Goal: Navigation & Orientation: Go to known website

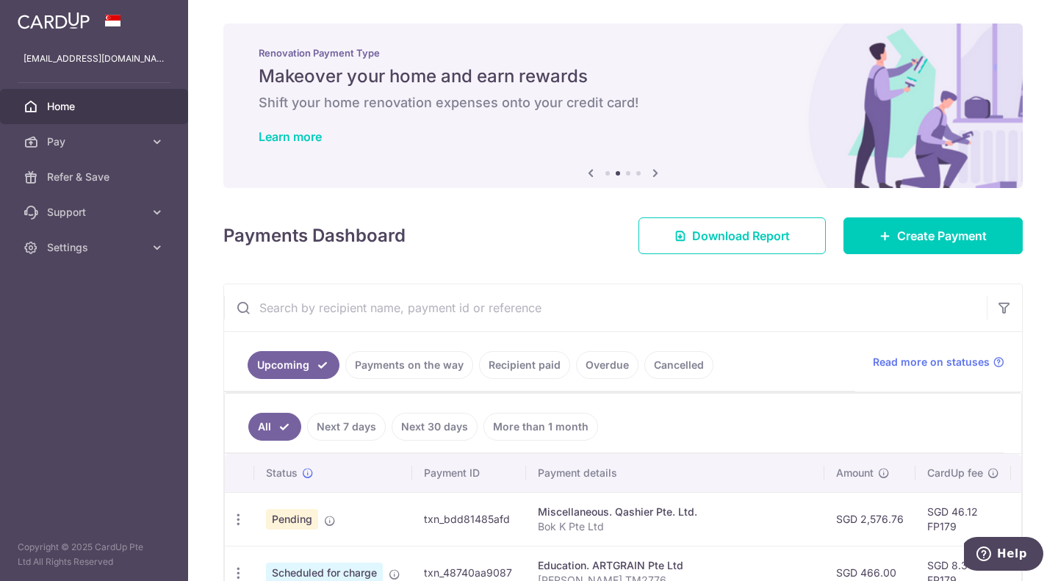
scroll to position [205, 0]
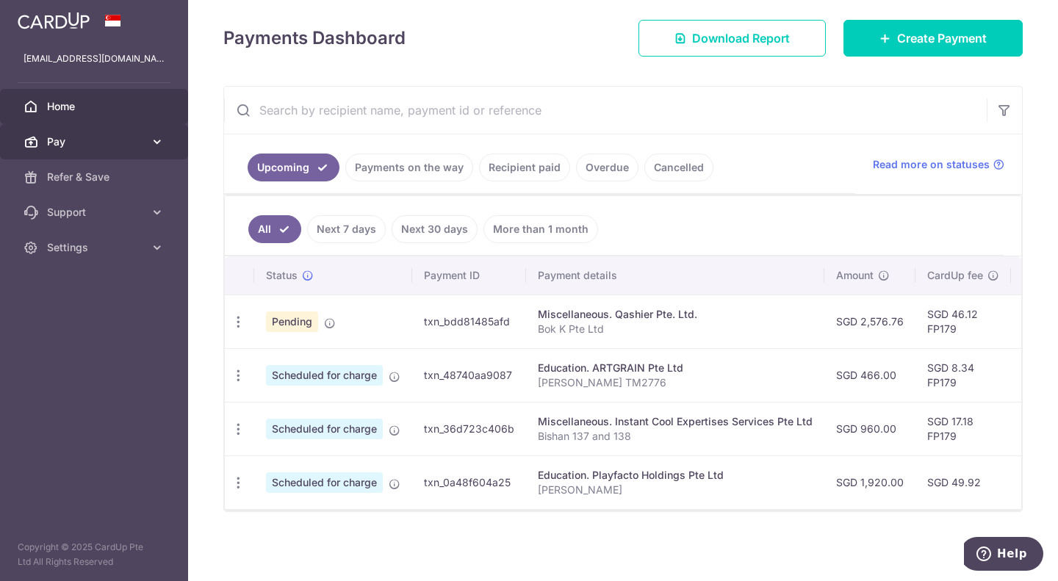
click at [145, 143] on link "Pay" at bounding box center [94, 141] width 188 height 35
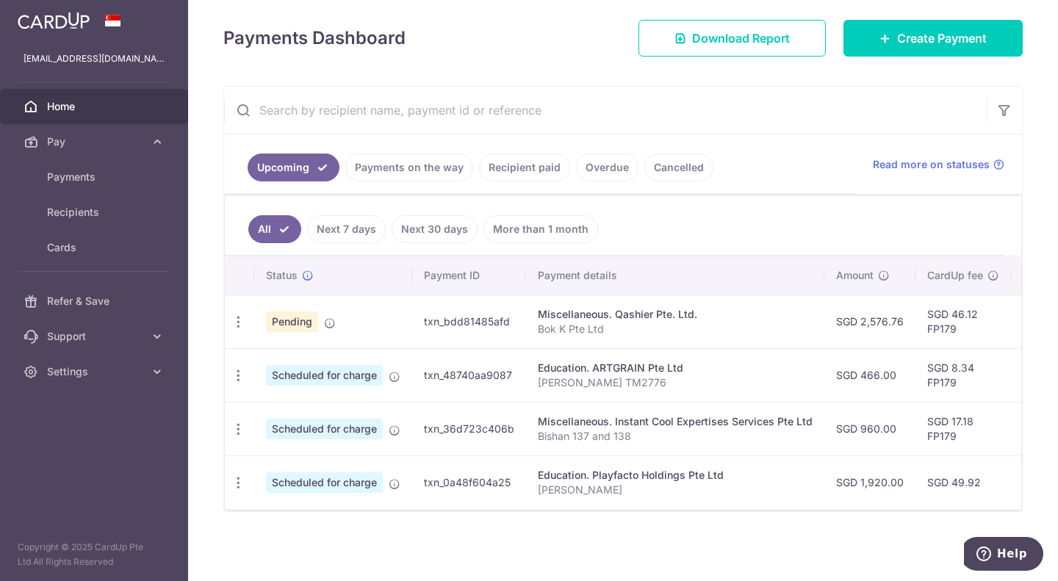
click at [121, 106] on span "Home" at bounding box center [95, 106] width 97 height 15
